Goal: Task Accomplishment & Management: Manage account settings

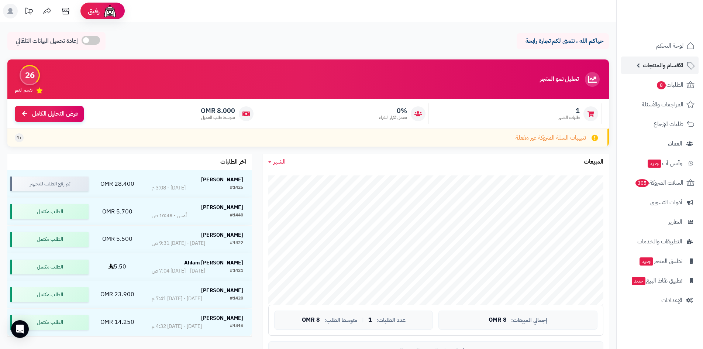
drag, startPoint x: 669, startPoint y: 69, endPoint x: 665, endPoint y: 71, distance: 4.3
click at [669, 69] on span "الأقسام والمنتجات" at bounding box center [663, 65] width 41 height 10
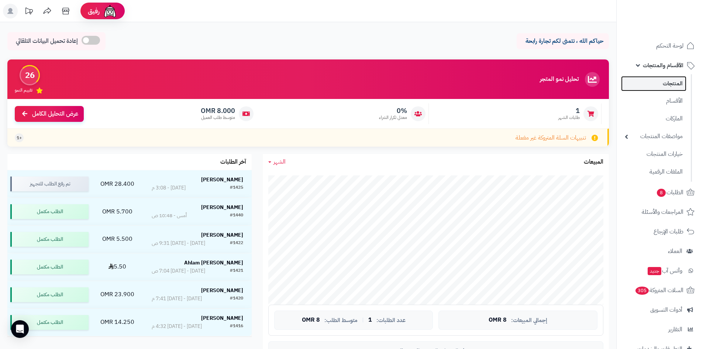
click at [662, 80] on link "المنتجات" at bounding box center [653, 83] width 65 height 15
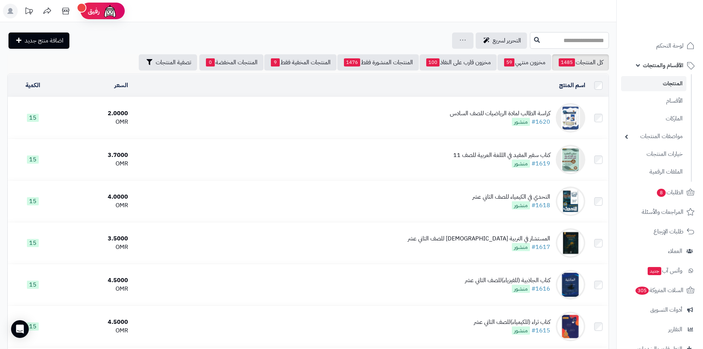
click at [560, 40] on input "text" at bounding box center [569, 40] width 79 height 17
type input "*"
type input "**********"
drag, startPoint x: 578, startPoint y: 52, endPoint x: 573, endPoint y: 56, distance: 6.0
click at [578, 52] on link "كراسة الطالب لمادة الرياضيات للصف الخامس" at bounding box center [569, 58] width 79 height 14
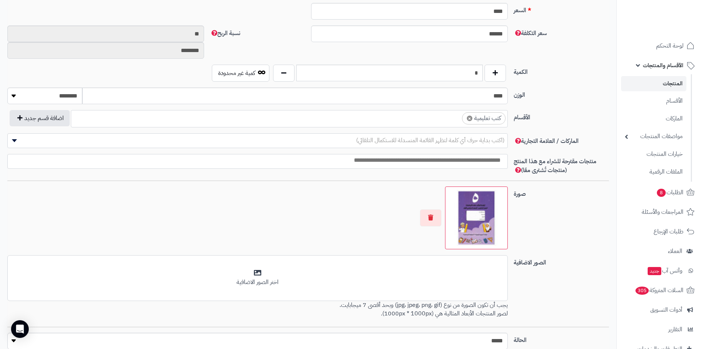
scroll to position [193, 0]
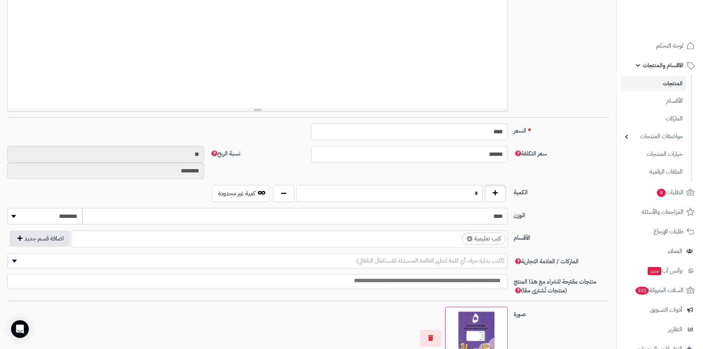
drag, startPoint x: 458, startPoint y: 192, endPoint x: 497, endPoint y: 188, distance: 39.4
click at [500, 191] on div "*" at bounding box center [389, 193] width 237 height 17
type input "*"
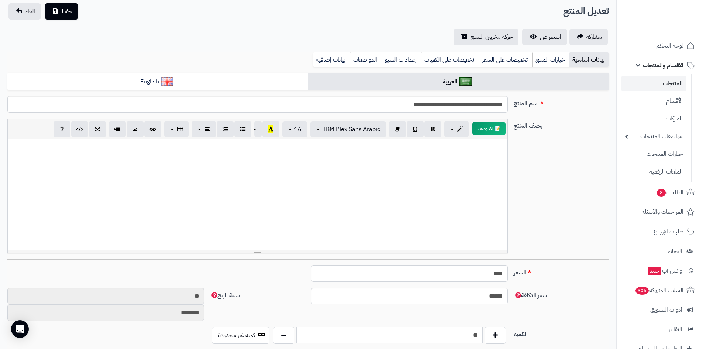
scroll to position [45, 0]
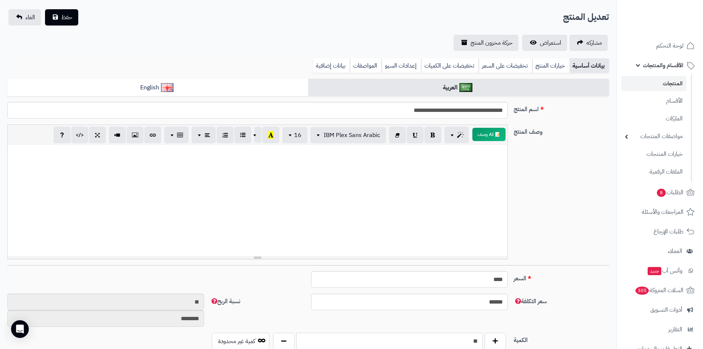
type input "**"
click at [439, 166] on div at bounding box center [258, 200] width 500 height 111
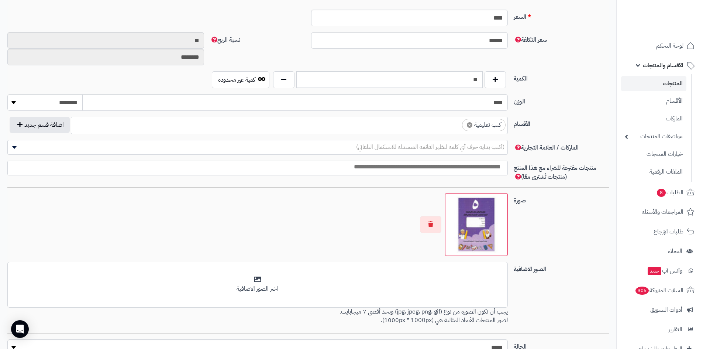
scroll to position [340, 0]
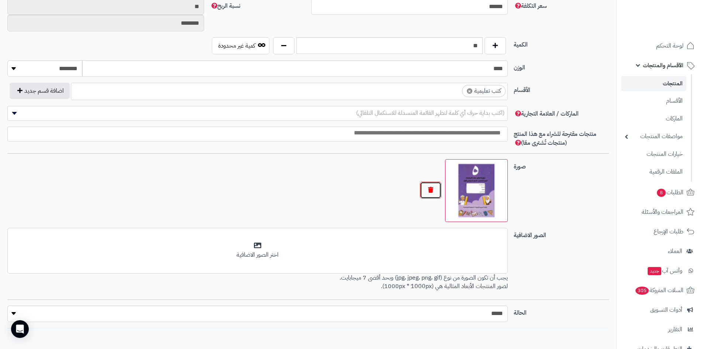
click at [433, 191] on button "button" at bounding box center [430, 190] width 21 height 17
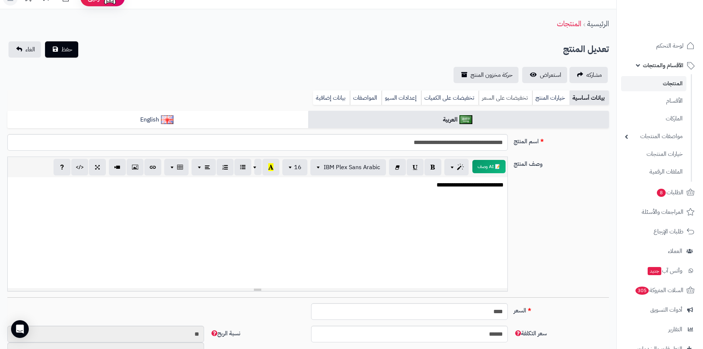
scroll to position [8, 0]
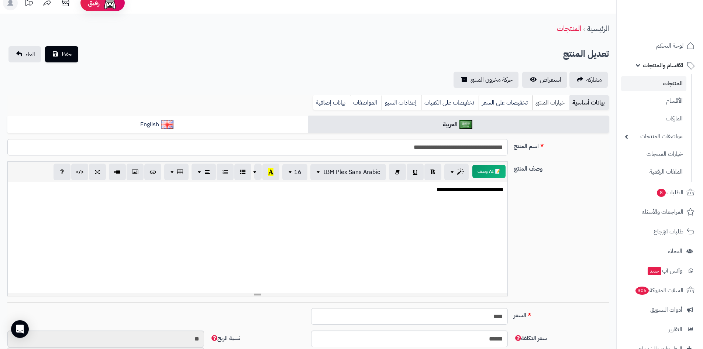
click at [545, 102] on link "خيارات المنتج" at bounding box center [550, 102] width 37 height 15
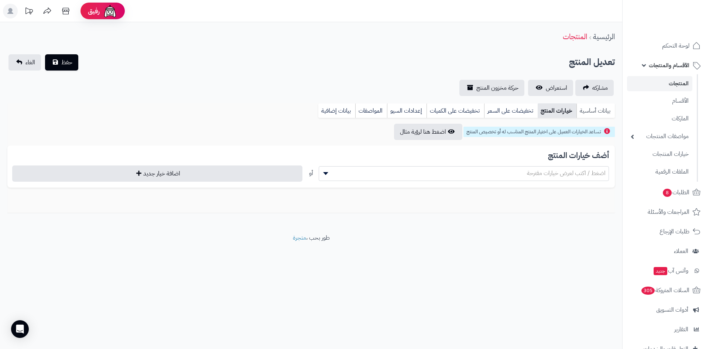
click at [588, 107] on link "بيانات أساسية" at bounding box center [595, 110] width 38 height 15
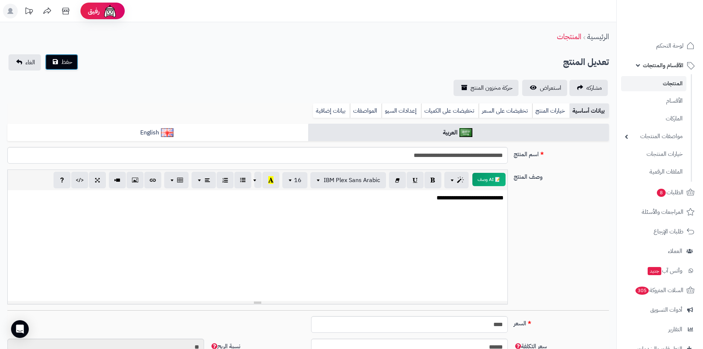
click at [57, 67] on button "حفظ" at bounding box center [61, 62] width 33 height 16
